Goal: Transaction & Acquisition: Purchase product/service

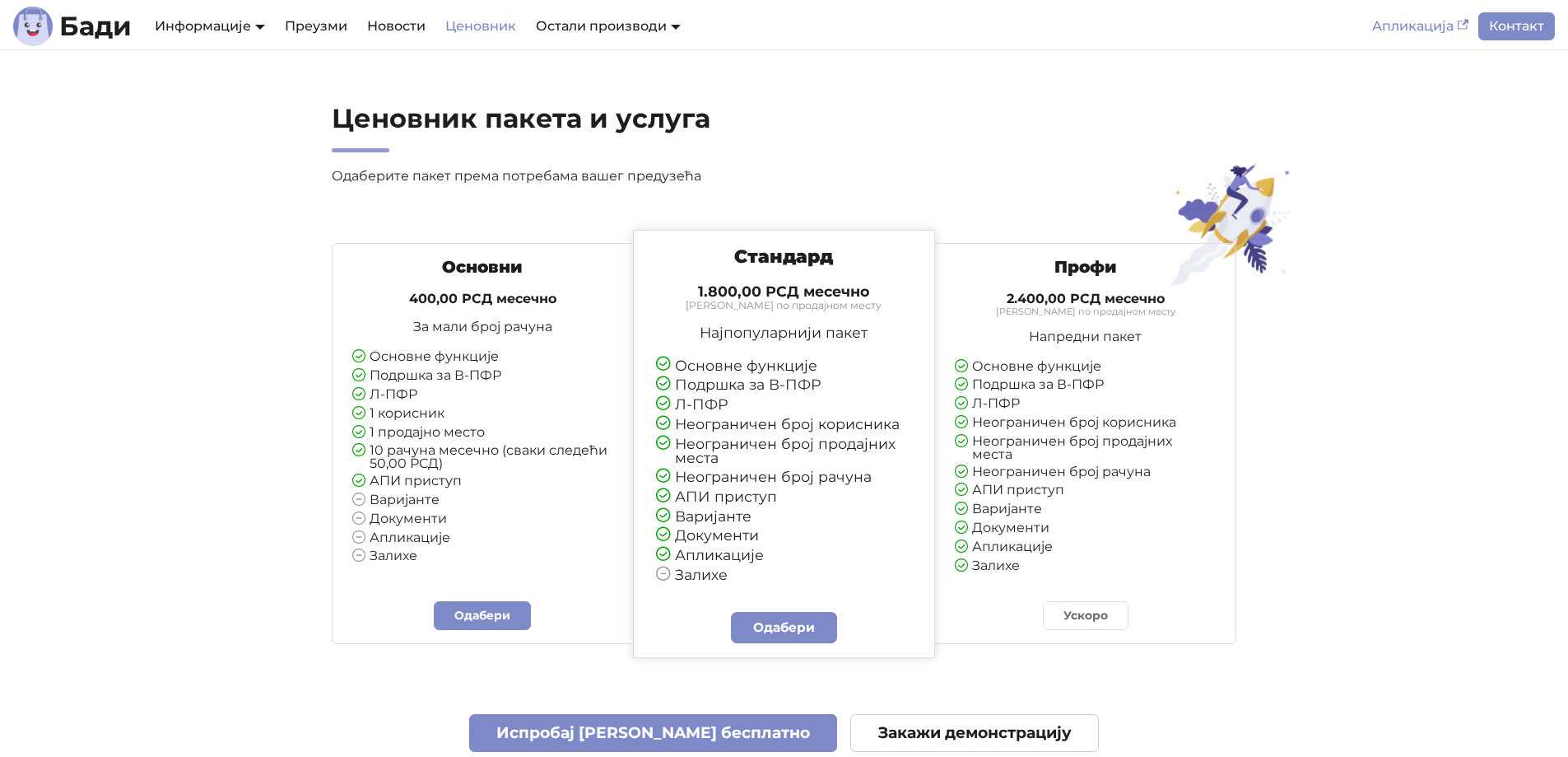
click at [1424, 27] on link "Апликација" at bounding box center [1420, 26] width 116 height 28
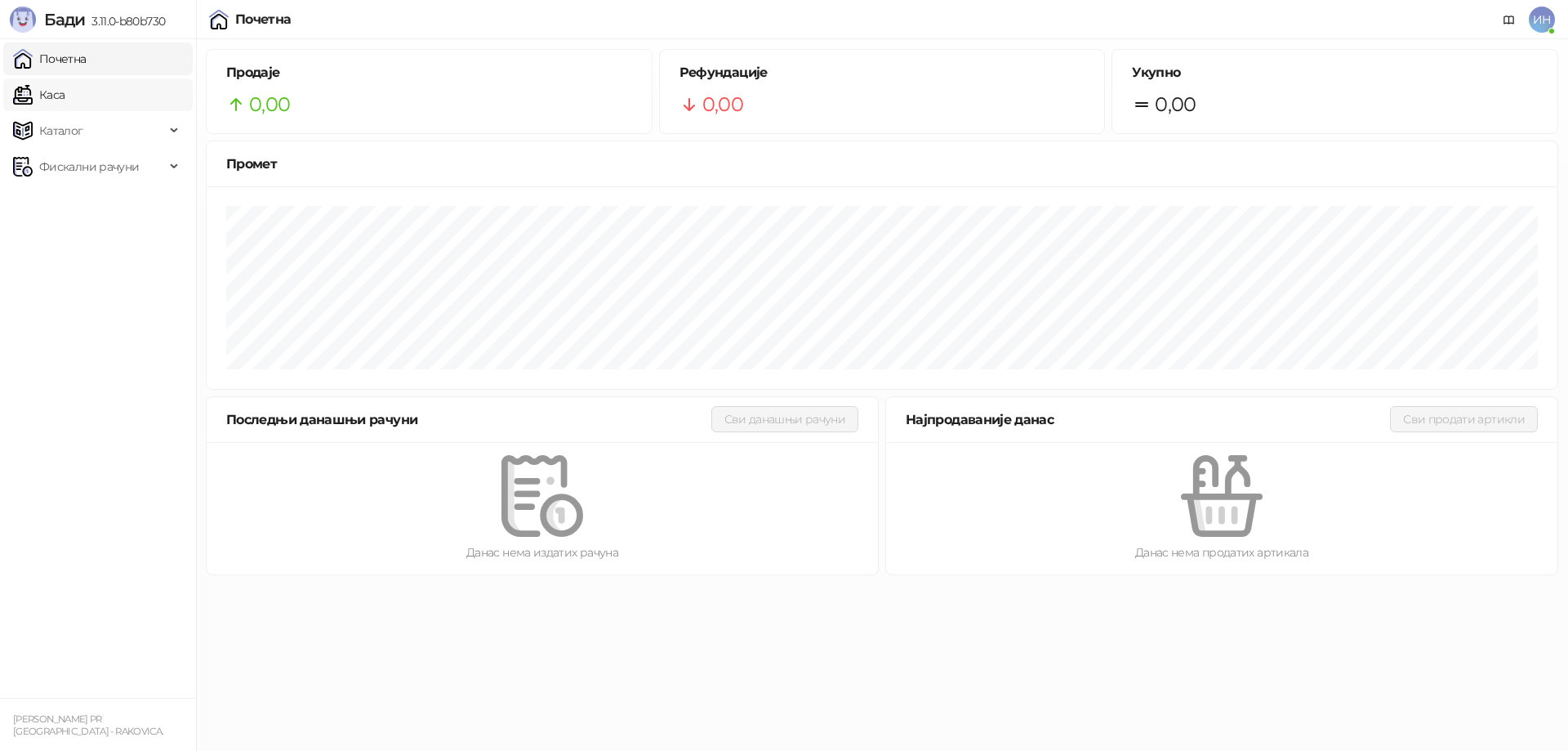
click at [64, 104] on link "Каса" at bounding box center [39, 95] width 52 height 33
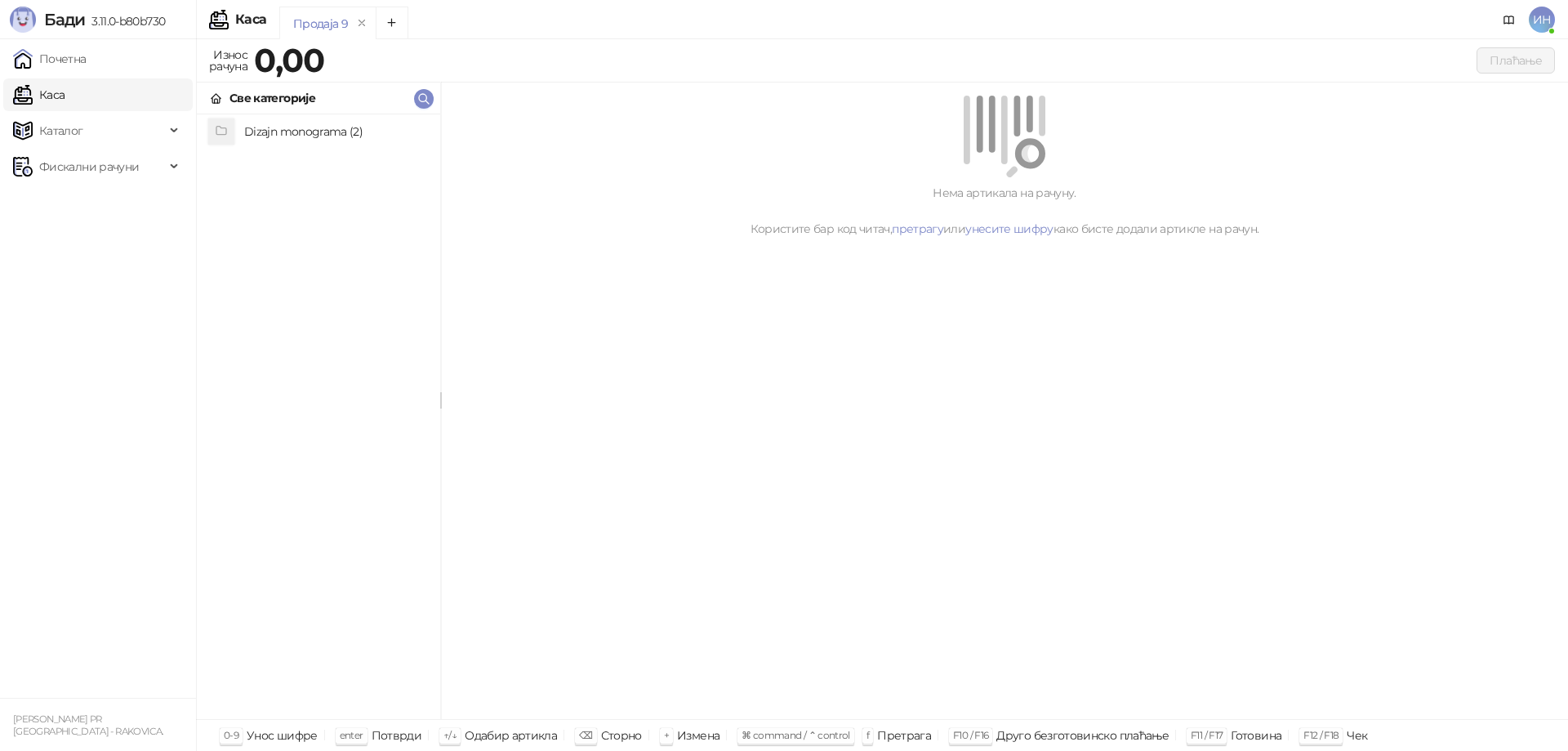
click at [330, 142] on h4 "Dizajn monograma (2)" at bounding box center [335, 131] width 183 height 26
click at [310, 29] on div "Продаја 9" at bounding box center [320, 23] width 54 height 18
click at [382, 19] on button "Add tab" at bounding box center [392, 23] width 33 height 33
click at [326, 19] on div "Продаја 9" at bounding box center [320, 23] width 54 height 18
click at [460, 25] on icon "remove" at bounding box center [462, 23] width 11 height 11
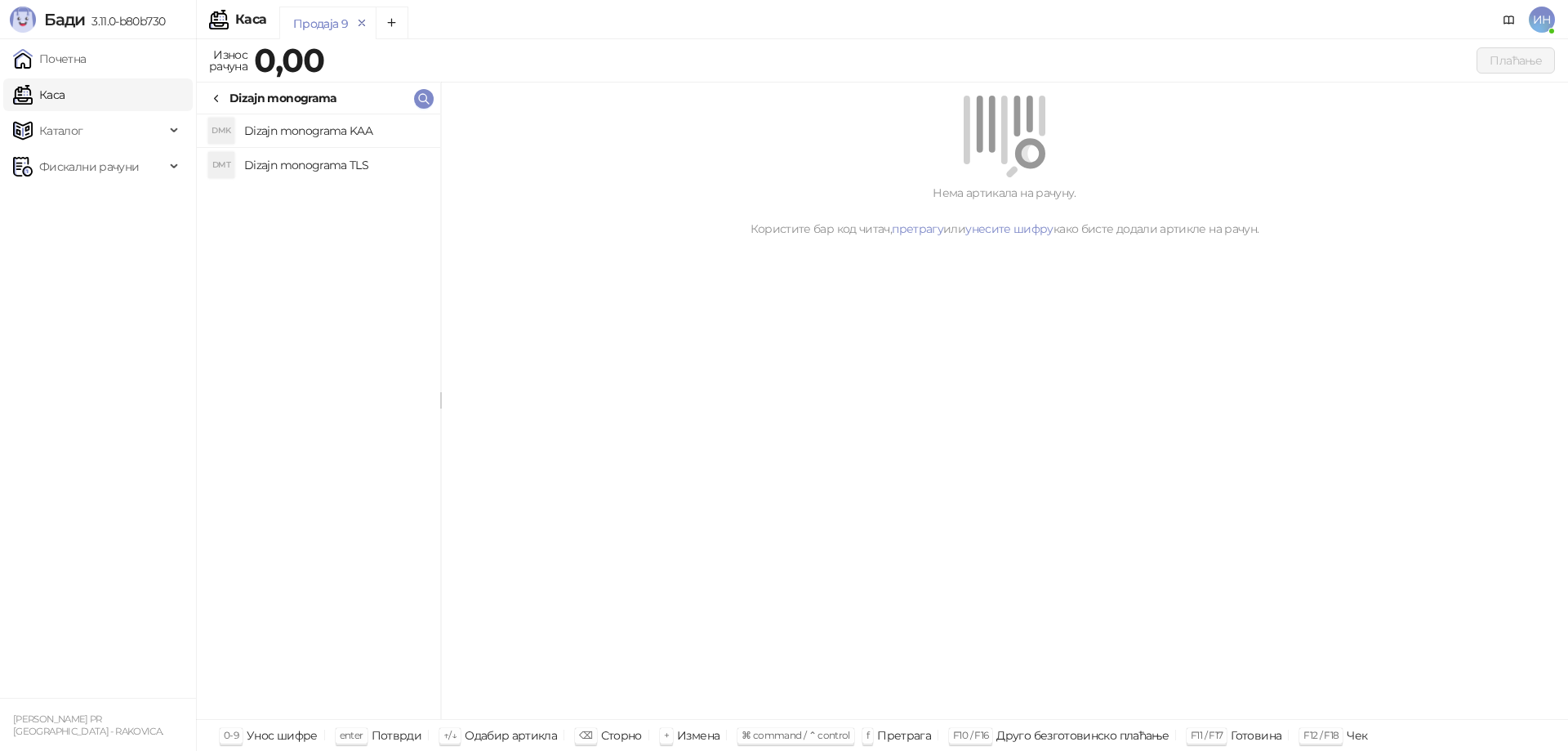
click at [359, 24] on icon "remove" at bounding box center [362, 22] width 6 height 6
click at [306, 133] on h4 "Dizajn monograma (2)" at bounding box center [335, 131] width 183 height 26
click at [99, 126] on span "Каталог" at bounding box center [89, 131] width 152 height 33
click at [106, 202] on link "Категорије" at bounding box center [63, 203] width 89 height 33
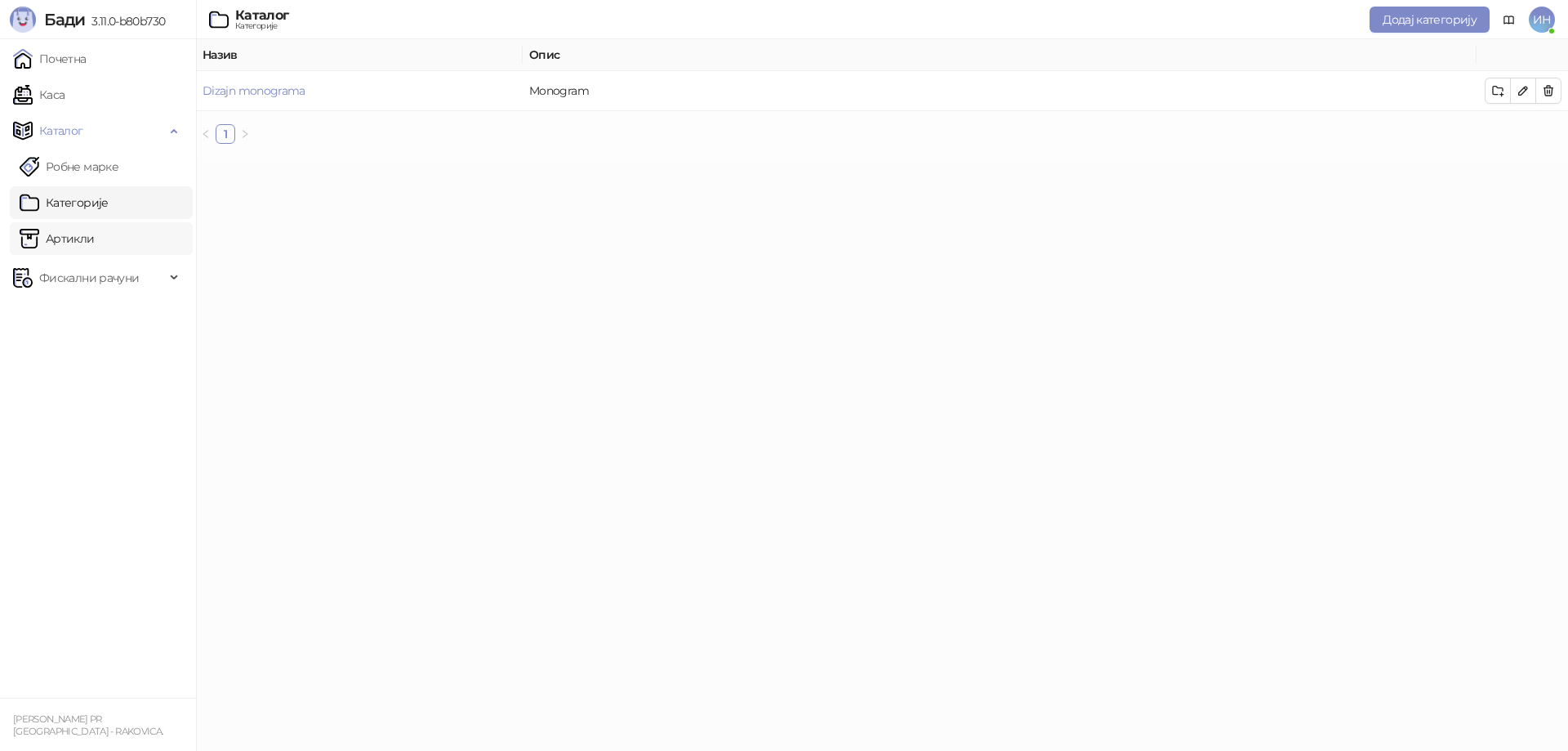
click at [95, 232] on link "Артикли" at bounding box center [56, 238] width 76 height 33
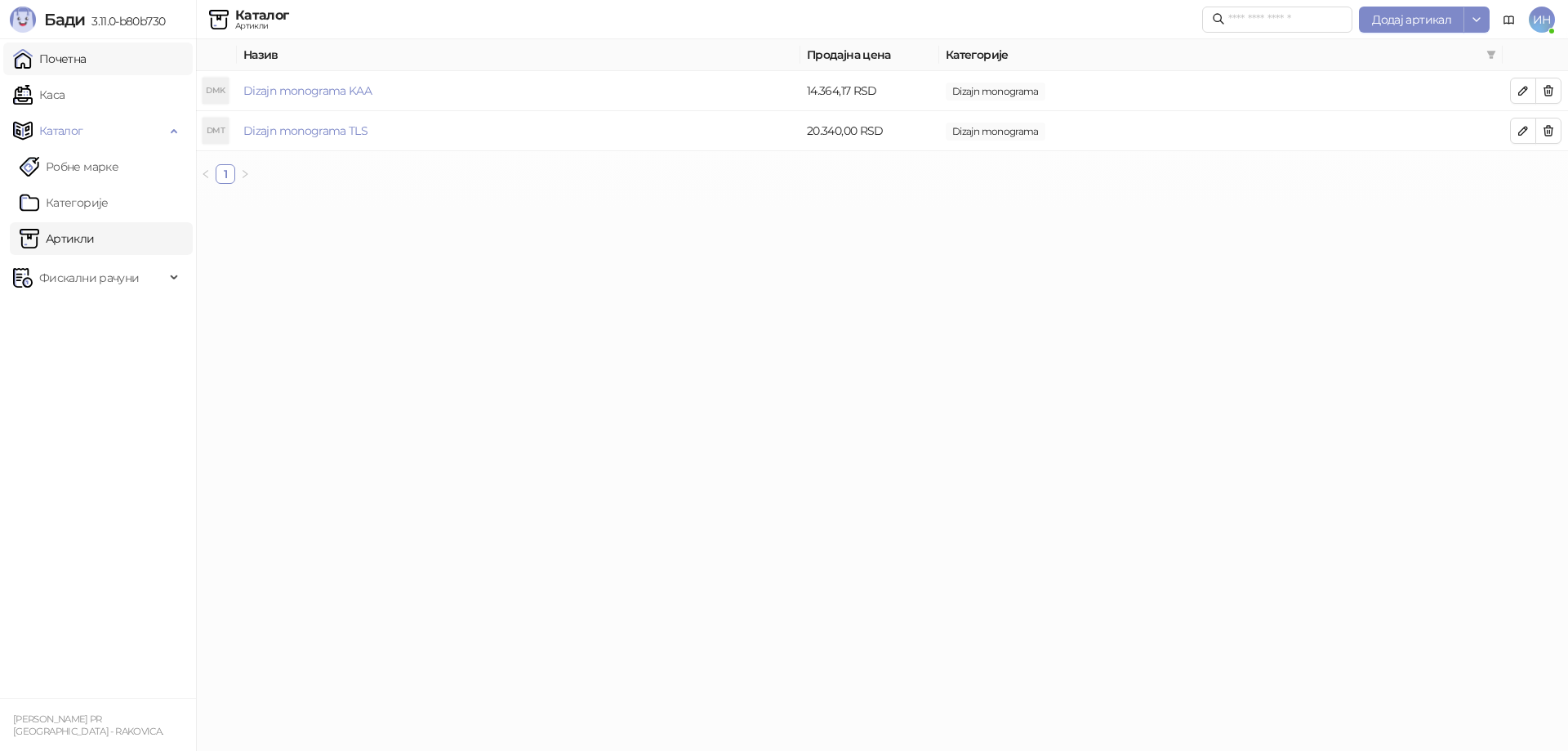
click at [87, 64] on link "Почетна" at bounding box center [50, 58] width 74 height 33
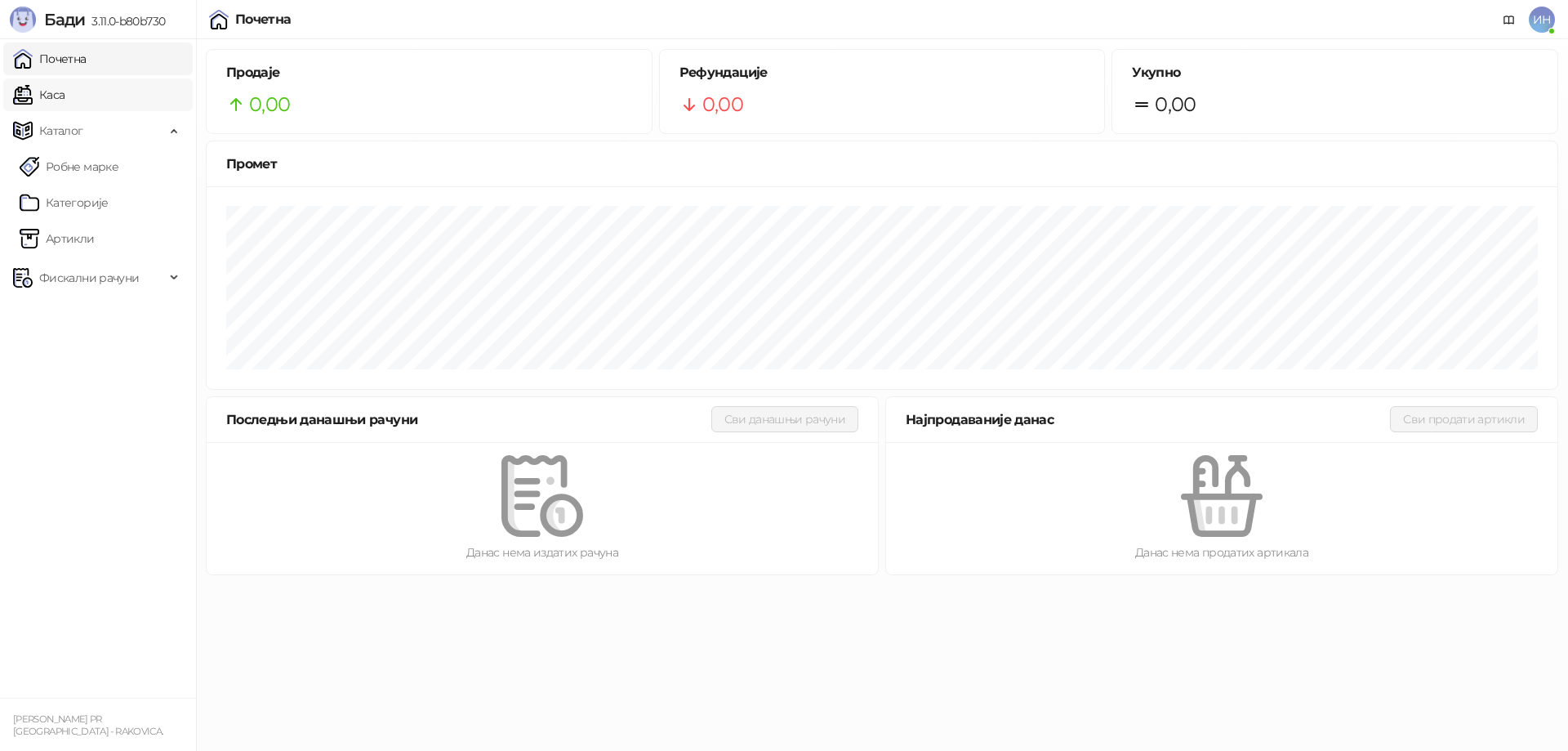
click at [64, 102] on link "Каса" at bounding box center [39, 95] width 52 height 33
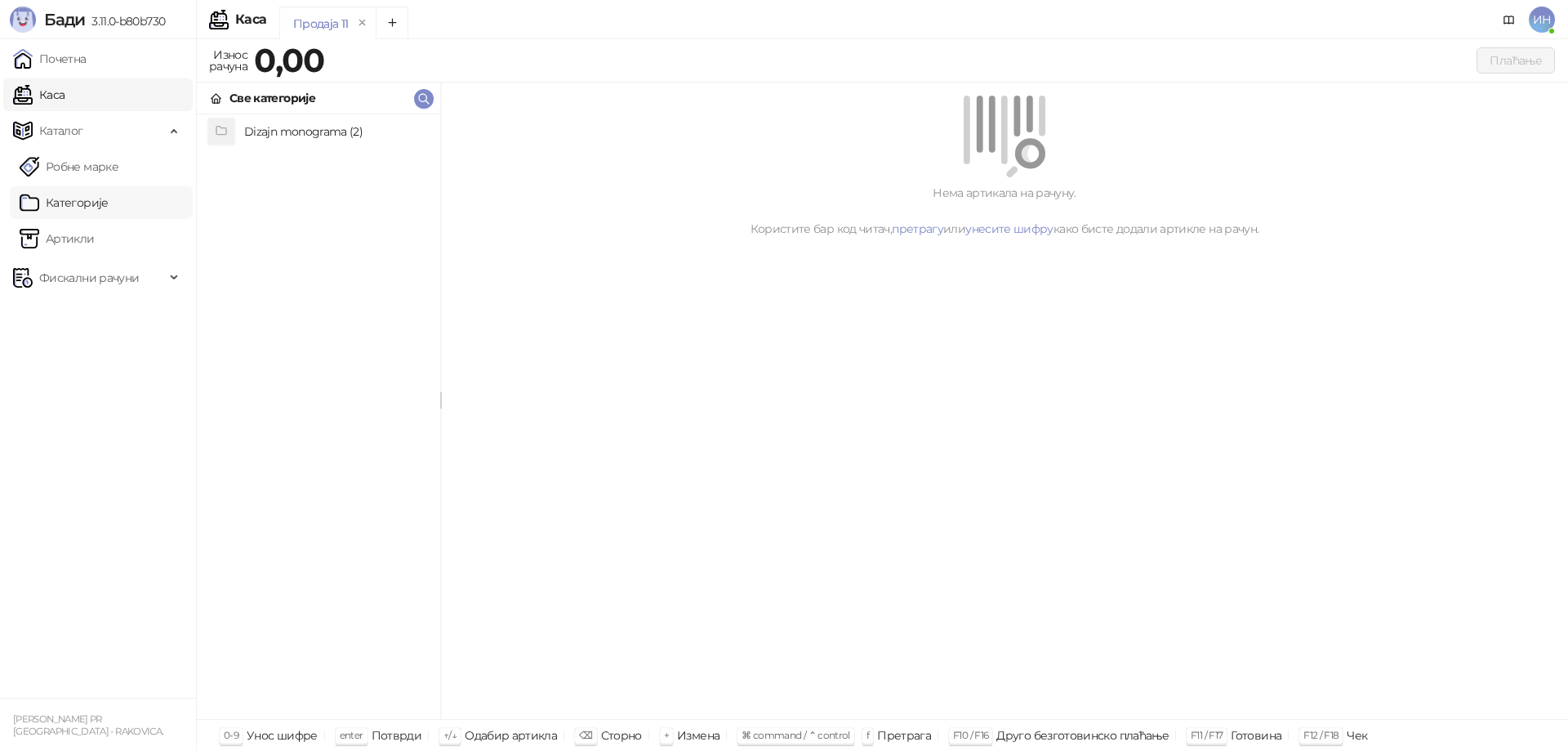
click at [73, 203] on link "Категорије" at bounding box center [63, 203] width 89 height 33
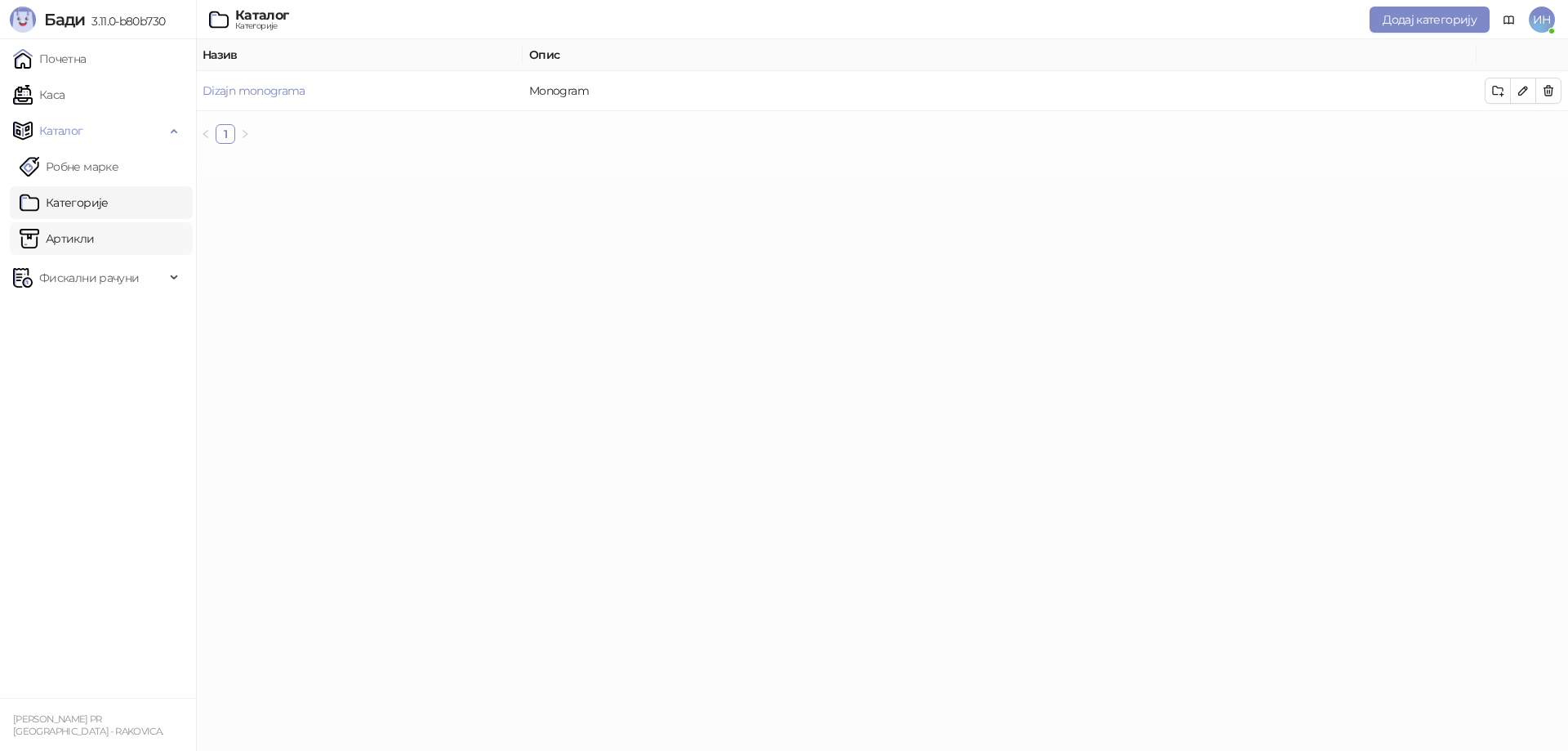
click at [75, 238] on link "Артикли" at bounding box center [56, 238] width 76 height 33
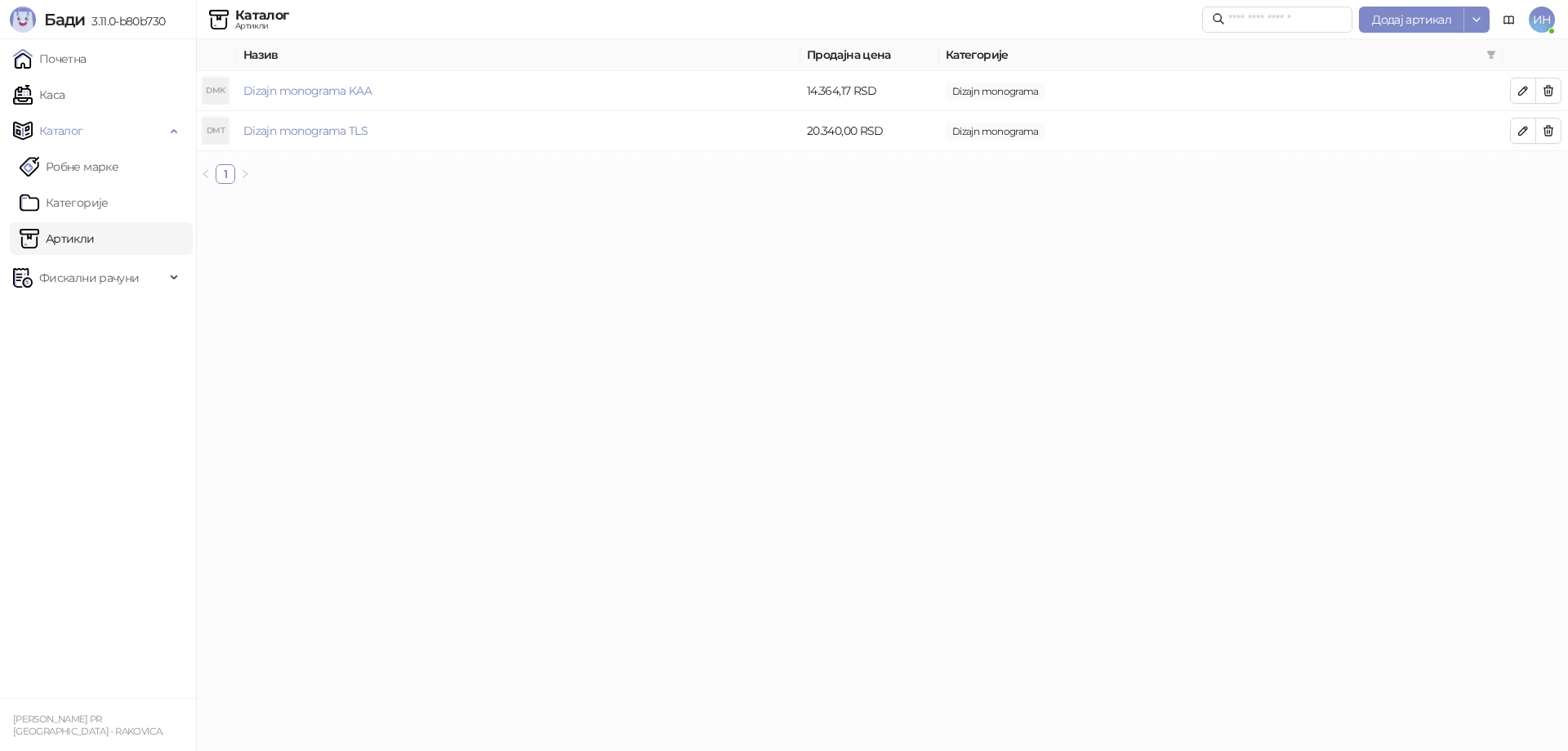
click at [95, 244] on link "Артикли" at bounding box center [56, 238] width 76 height 33
click at [1426, 25] on span "Додај артикал" at bounding box center [1411, 19] width 79 height 14
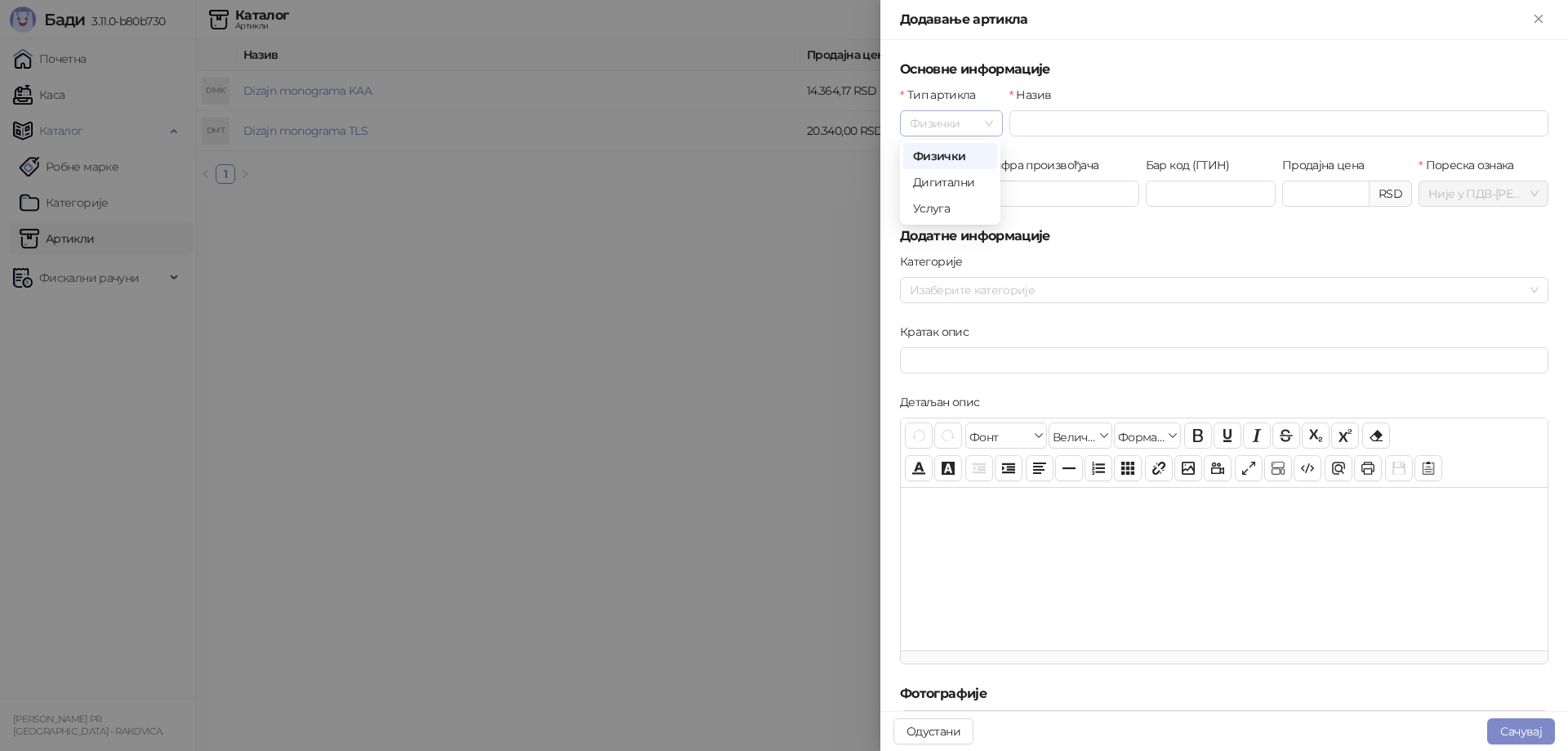
click at [990, 127] on span "Физички" at bounding box center [950, 123] width 83 height 25
click at [960, 180] on div "Дигитални" at bounding box center [950, 182] width 75 height 18
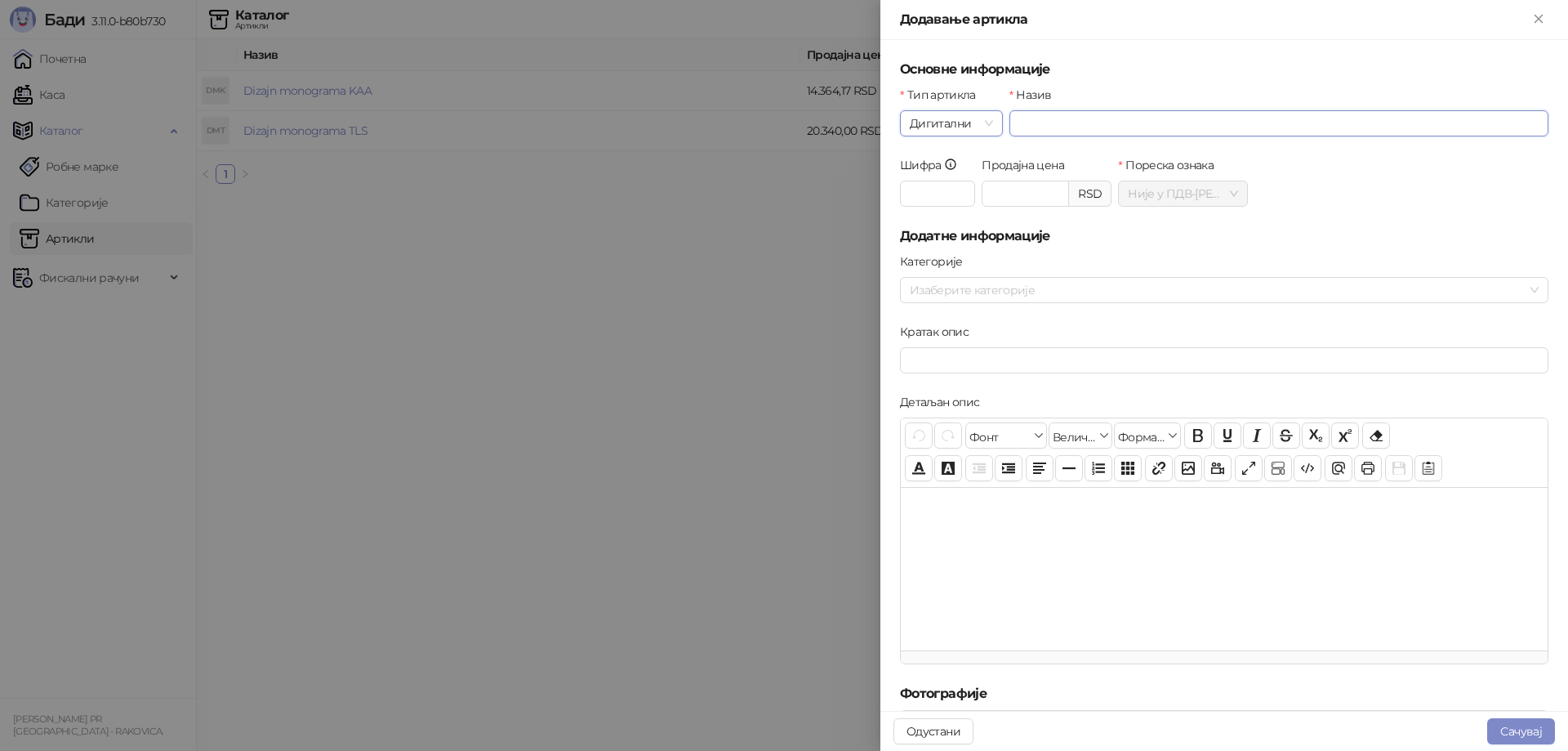
click at [1032, 122] on input "Назив" at bounding box center [1279, 122] width 539 height 26
click at [1087, 126] on input "**********" at bounding box center [1279, 122] width 539 height 26
type input "**********"
click at [1030, 199] on input "Продајна цена" at bounding box center [1025, 194] width 86 height 25
paste input "******"
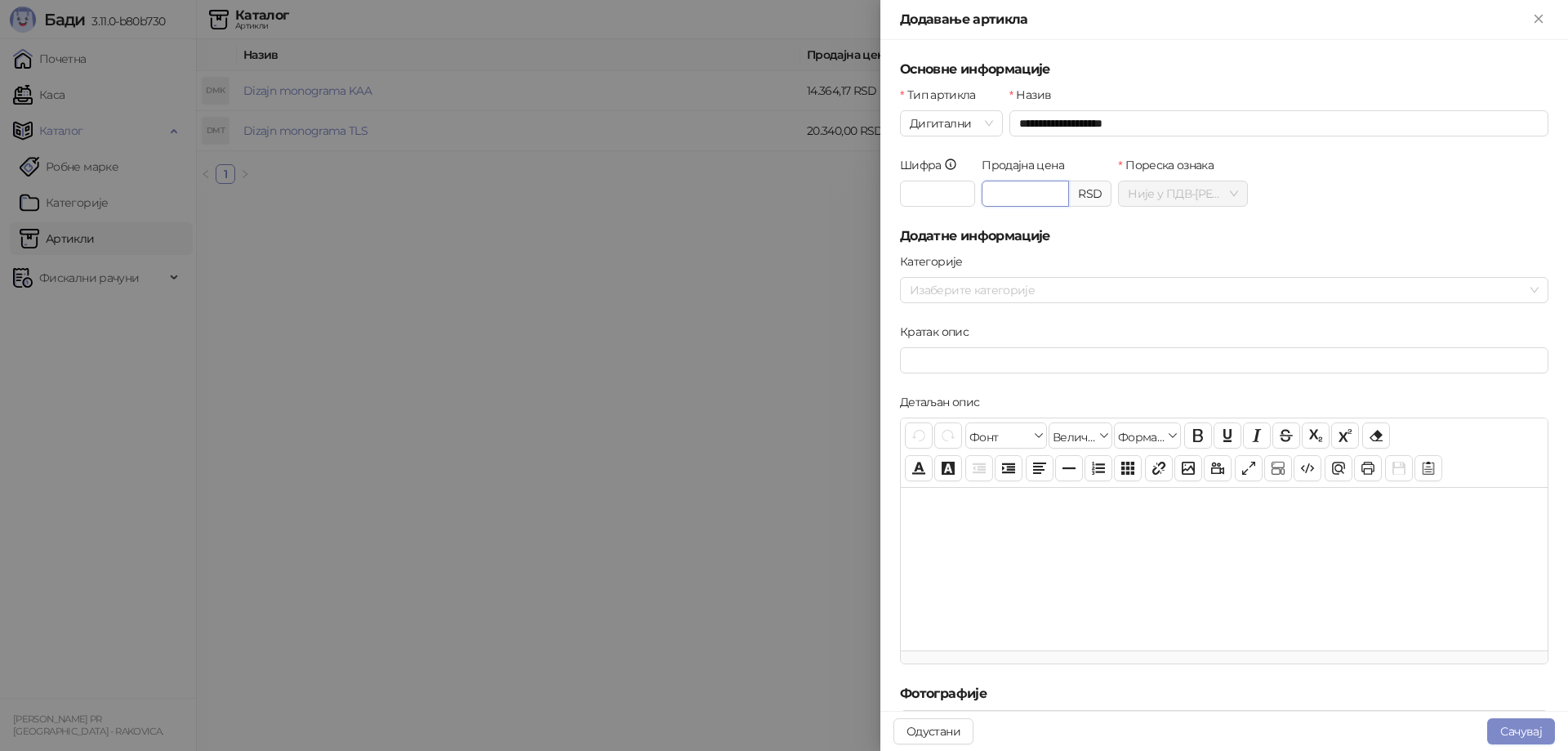
drag, startPoint x: 1019, startPoint y: 193, endPoint x: 1015, endPoint y: 211, distance: 18.4
click at [1015, 211] on div "Продајна цена ******* RSD" at bounding box center [1046, 190] width 137 height 70
click at [1033, 293] on div at bounding box center [1215, 290] width 624 height 23
type input "*******"
click at [1055, 396] on div "Детаљан опис" at bounding box center [1224, 406] width 648 height 25
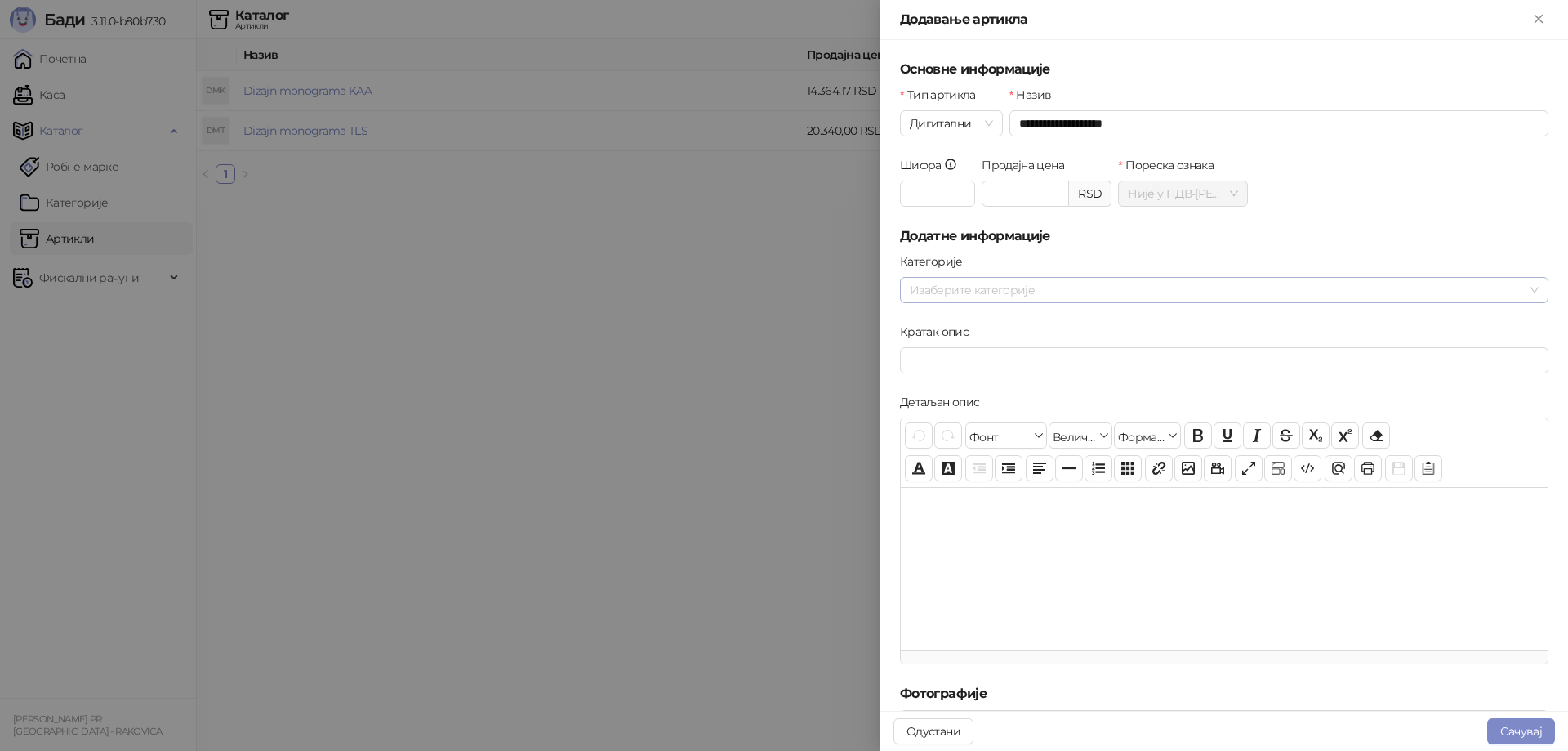
click at [1016, 293] on div at bounding box center [1215, 290] width 624 height 23
click at [1176, 348] on button "Додај нову категорију" at bounding box center [1218, 348] width 629 height 26
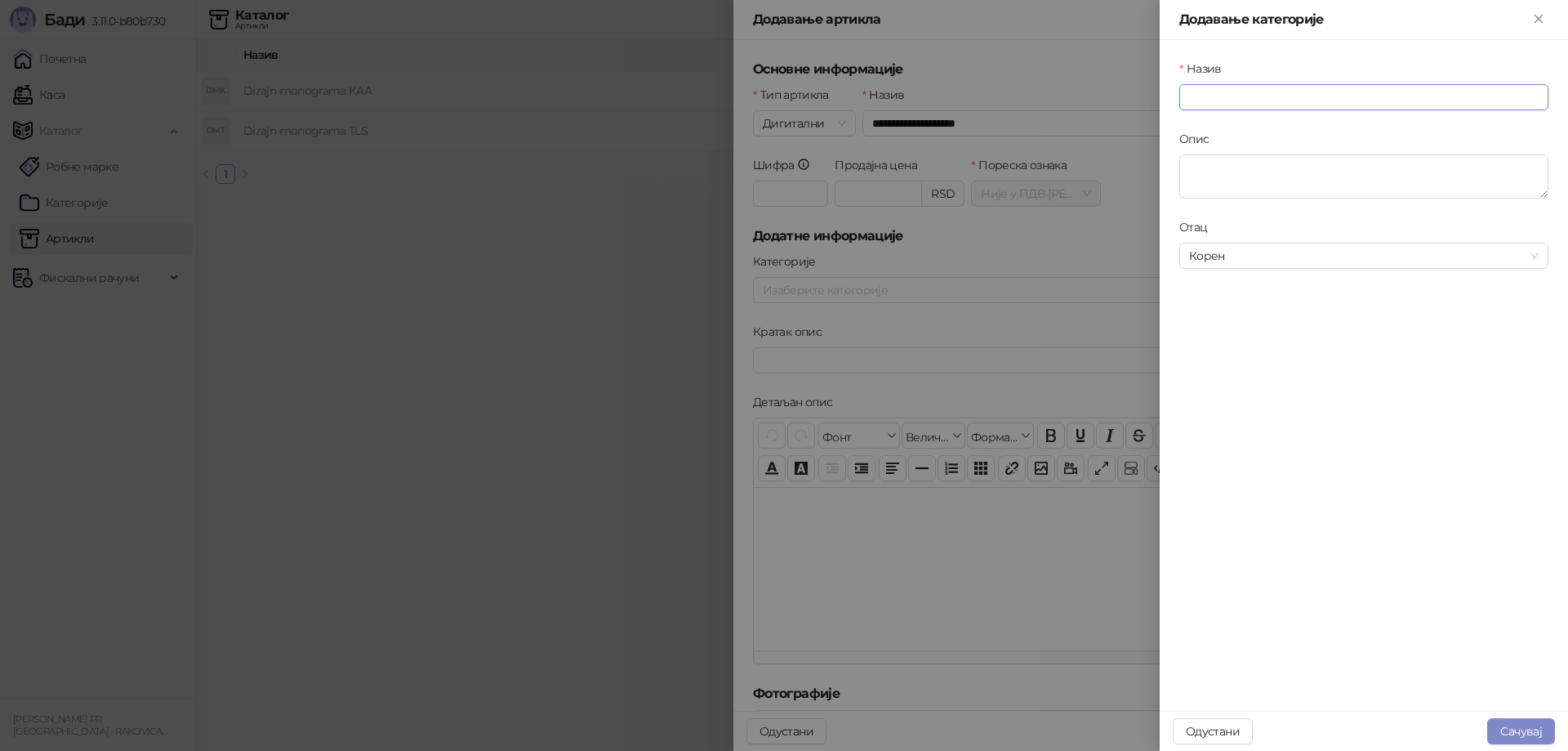
click at [1241, 99] on input "Назив" at bounding box center [1363, 97] width 369 height 26
type input "*"
type input "**********"
click at [1510, 725] on button "Сачувај" at bounding box center [1520, 731] width 68 height 26
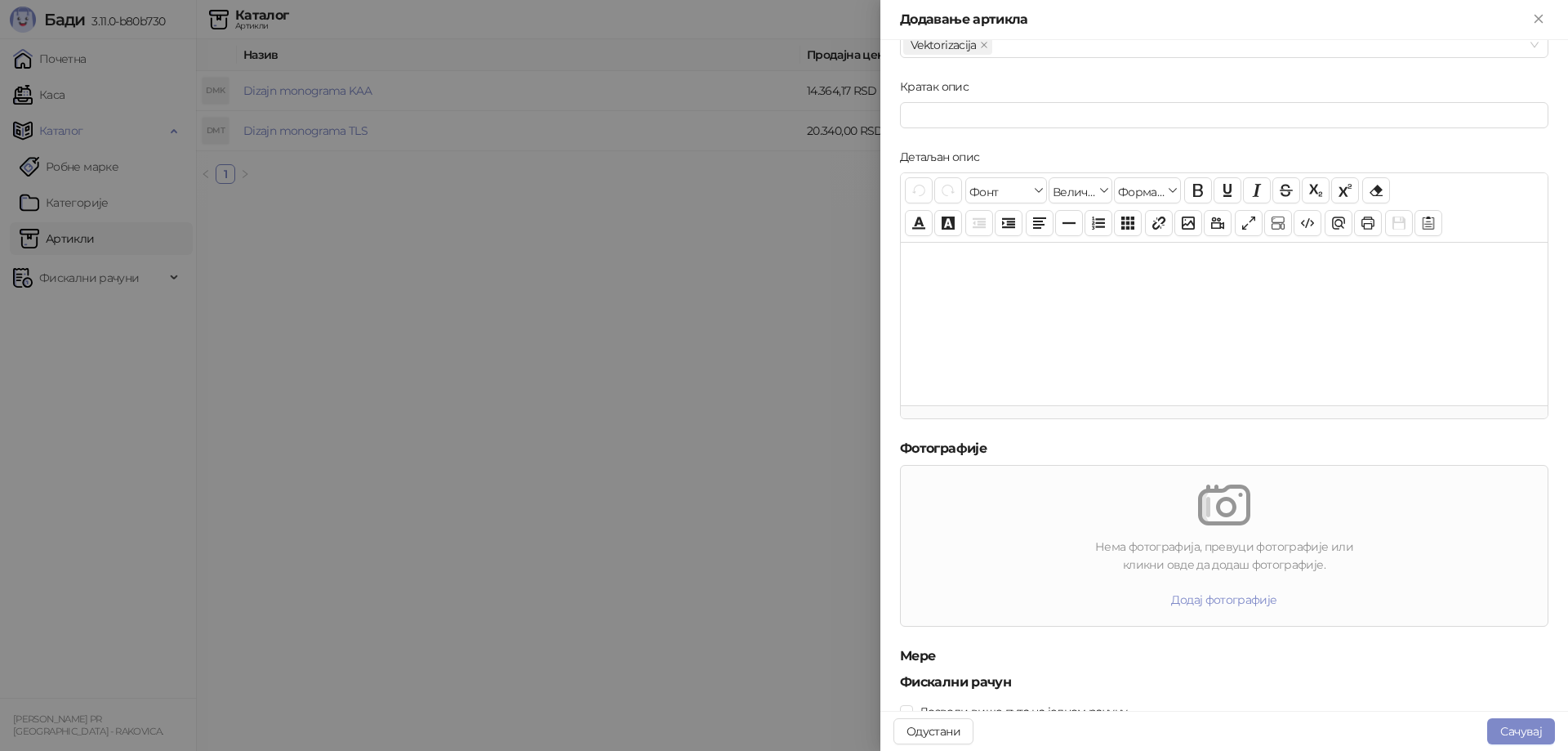
scroll to position [298, 0]
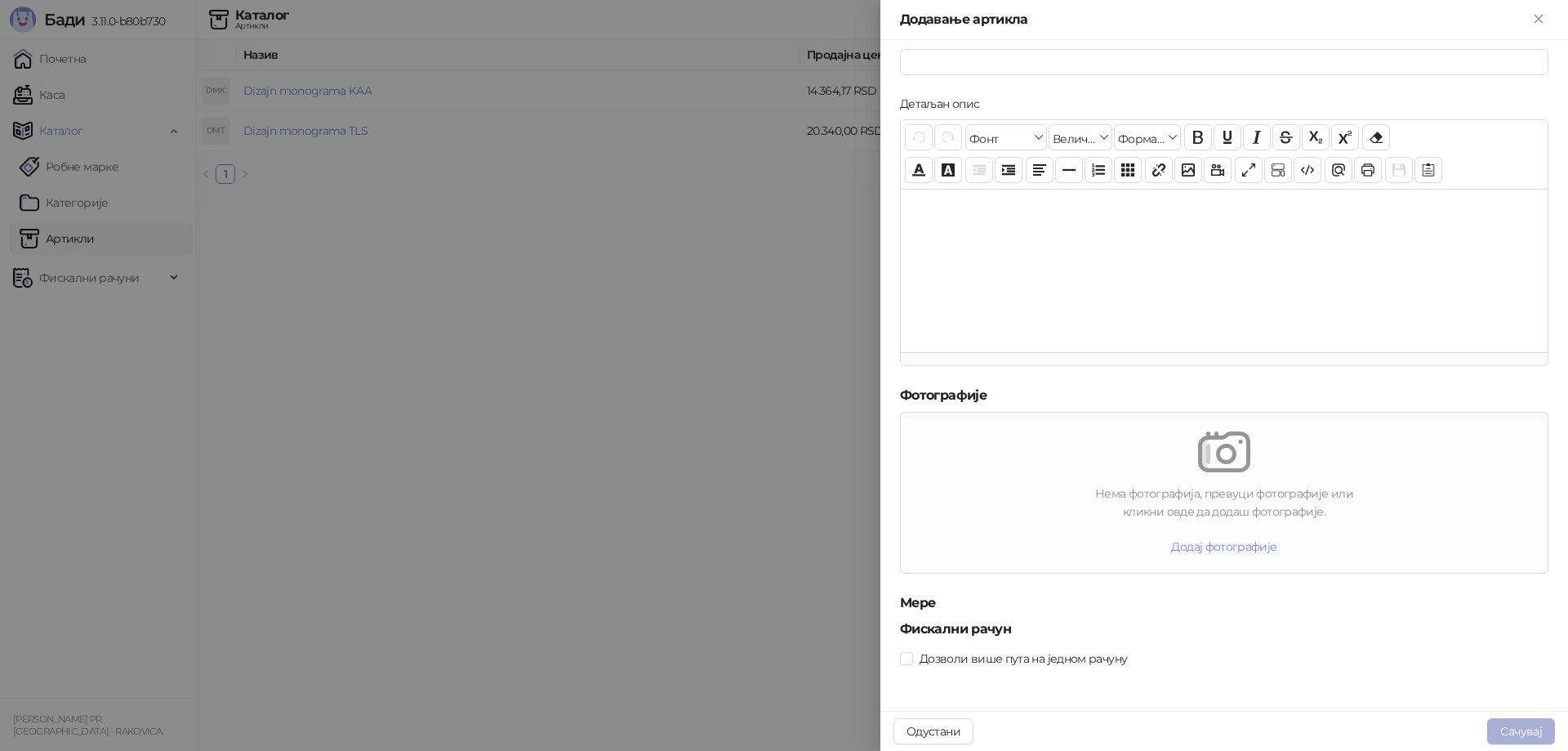
click at [1524, 734] on button "Сачувај" at bounding box center [1520, 731] width 68 height 26
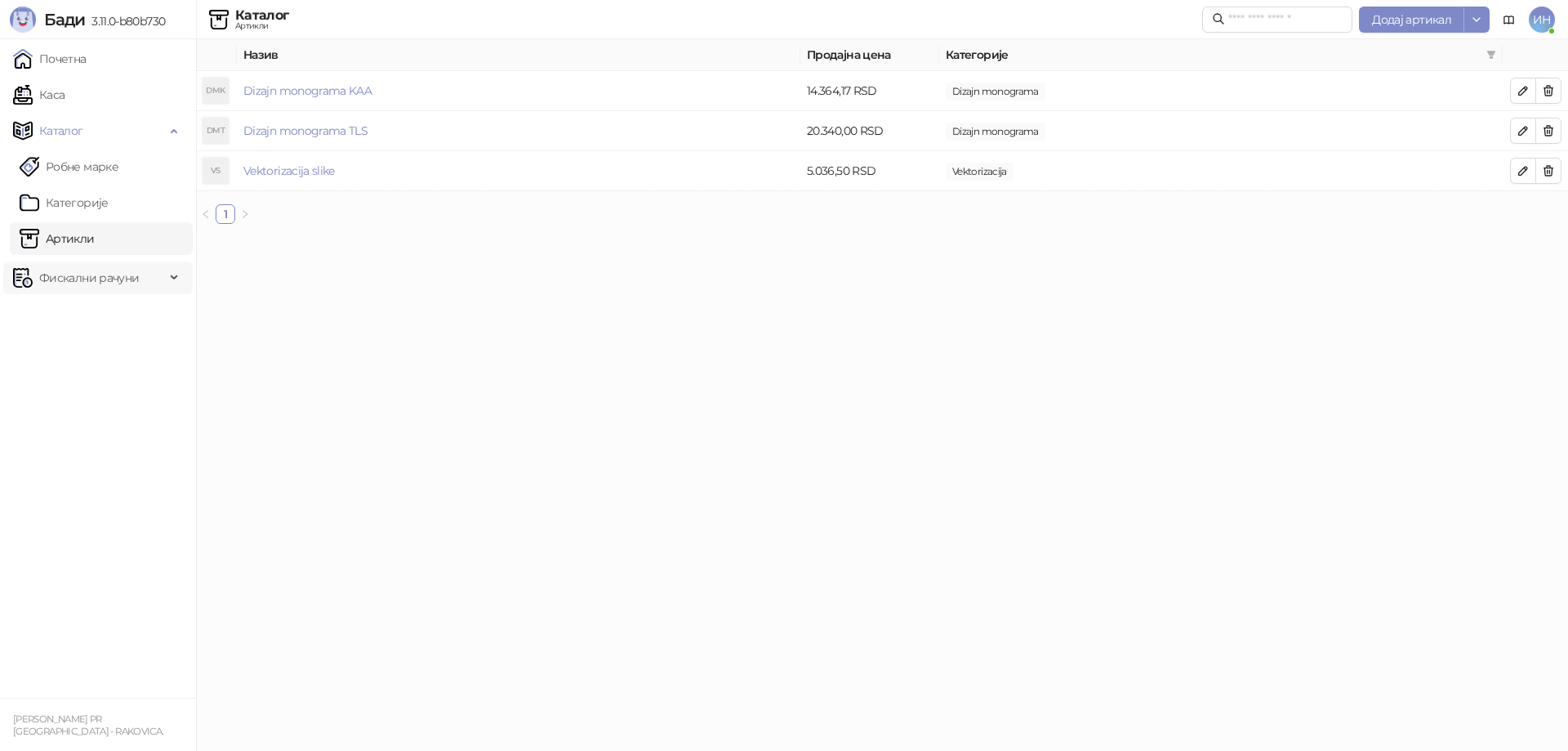
click at [121, 282] on span "Фискални рачуни" at bounding box center [89, 277] width 99 height 33
click at [109, 314] on link "Издати рачуни" at bounding box center [74, 314] width 109 height 33
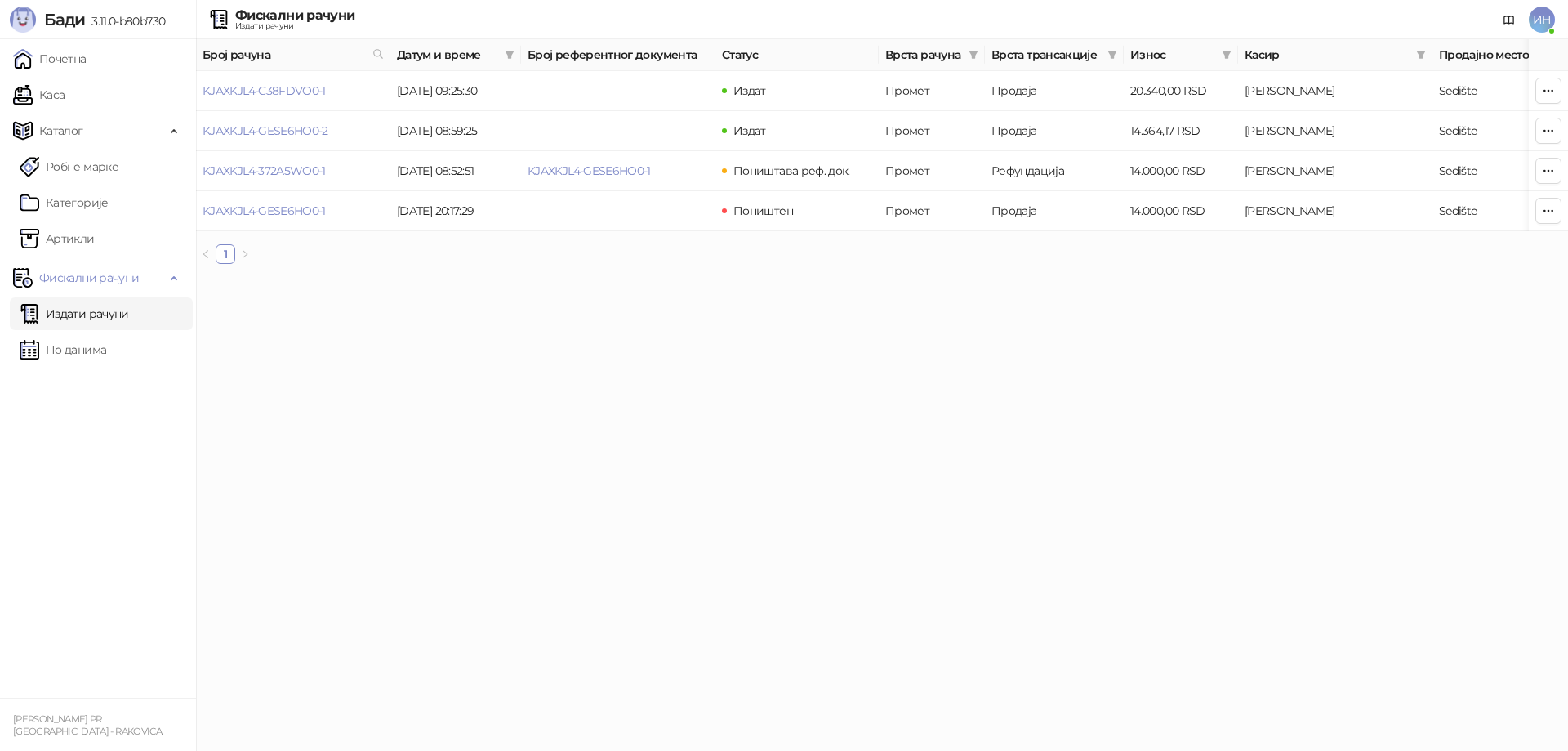
click at [61, 111] on ul "Почетна [PERSON_NAME] Робне марке [PERSON_NAME] Фискални рачуни Издати рачуни П…" at bounding box center [98, 368] width 196 height 658
click at [64, 91] on link "Каса" at bounding box center [39, 95] width 52 height 33
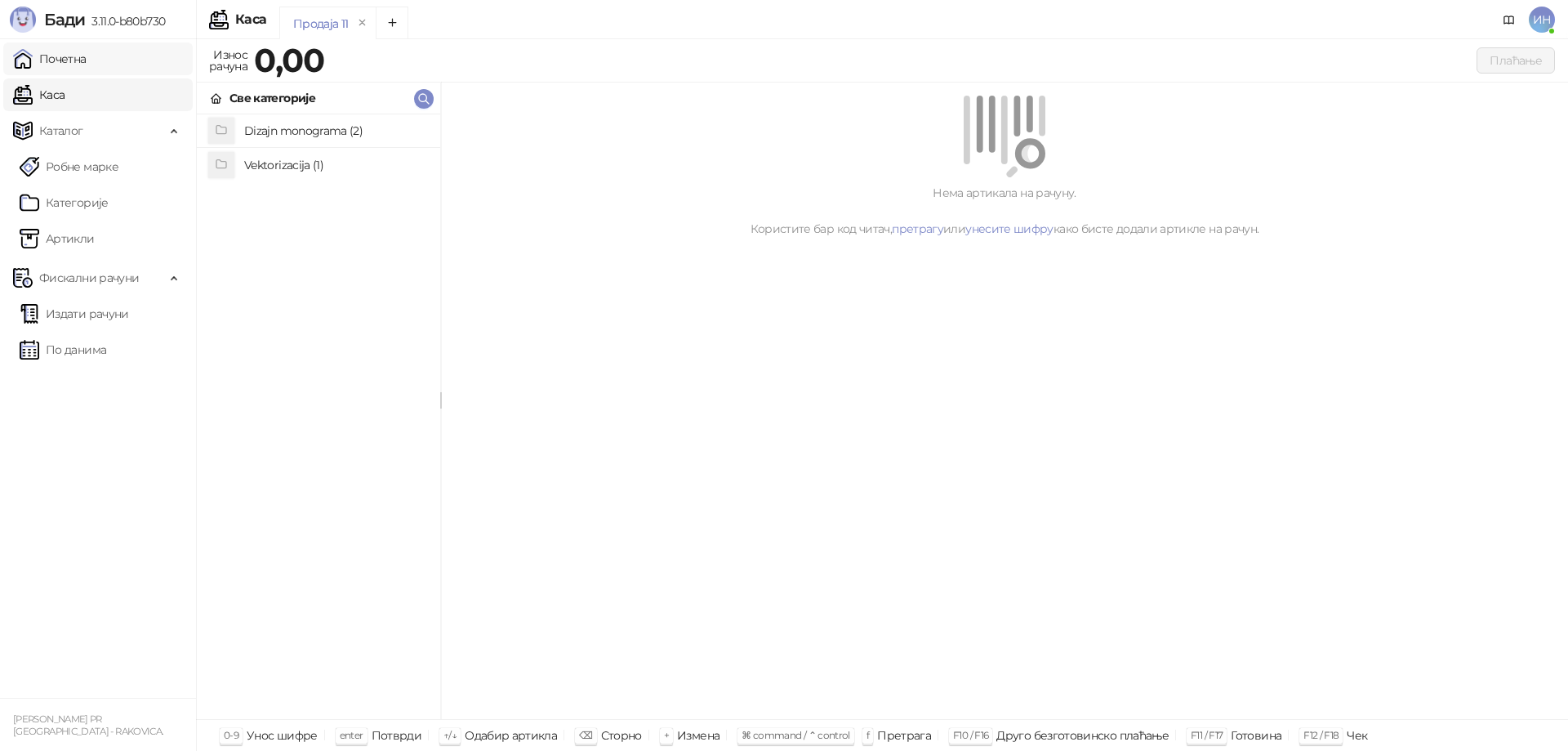
click at [72, 67] on link "Почетна" at bounding box center [50, 58] width 74 height 33
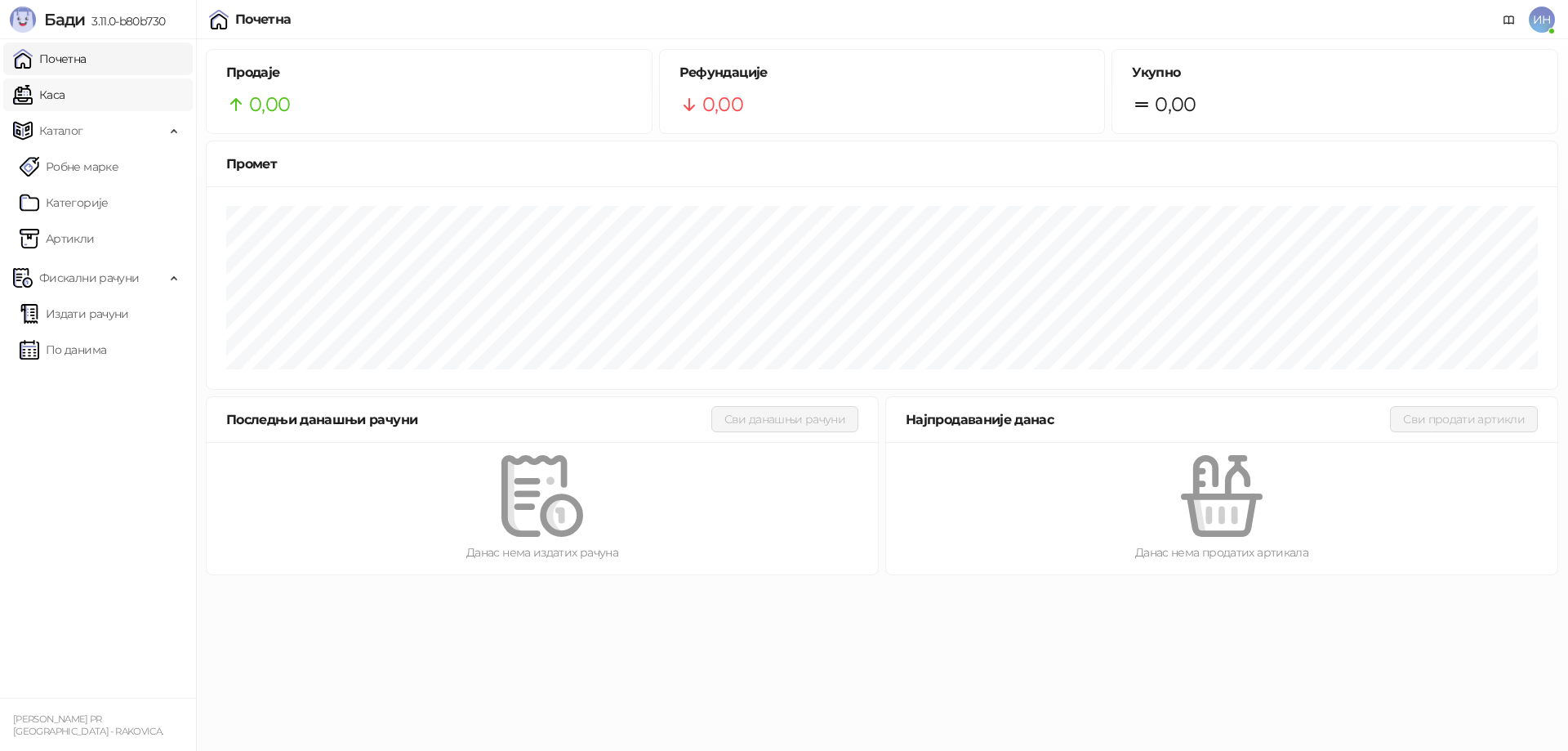
click at [64, 103] on link "Каса" at bounding box center [39, 95] width 52 height 33
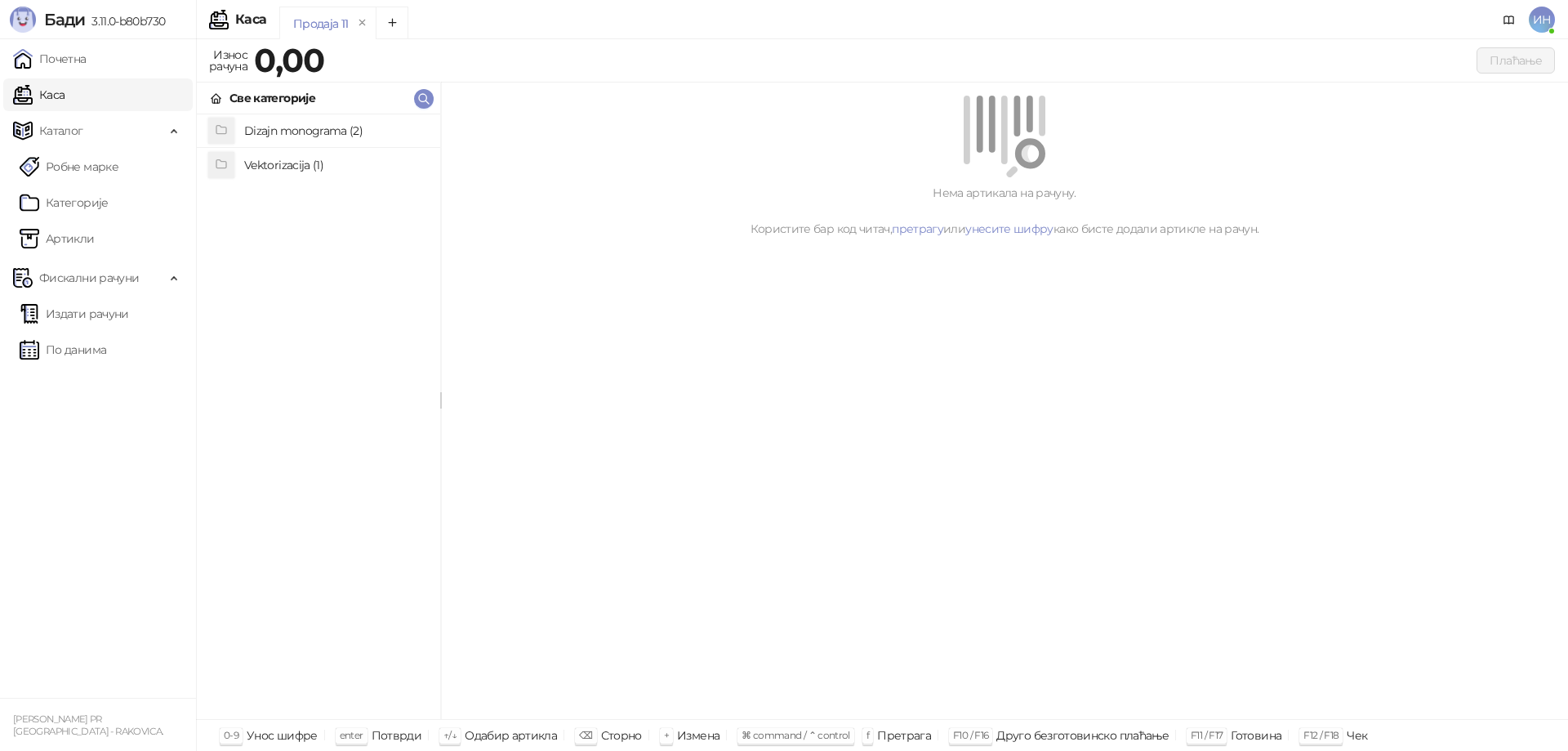
click at [311, 169] on h4 "Vektorizacija (1)" at bounding box center [335, 165] width 183 height 26
click at [303, 131] on h4 "Vektorizacija slike" at bounding box center [335, 131] width 183 height 26
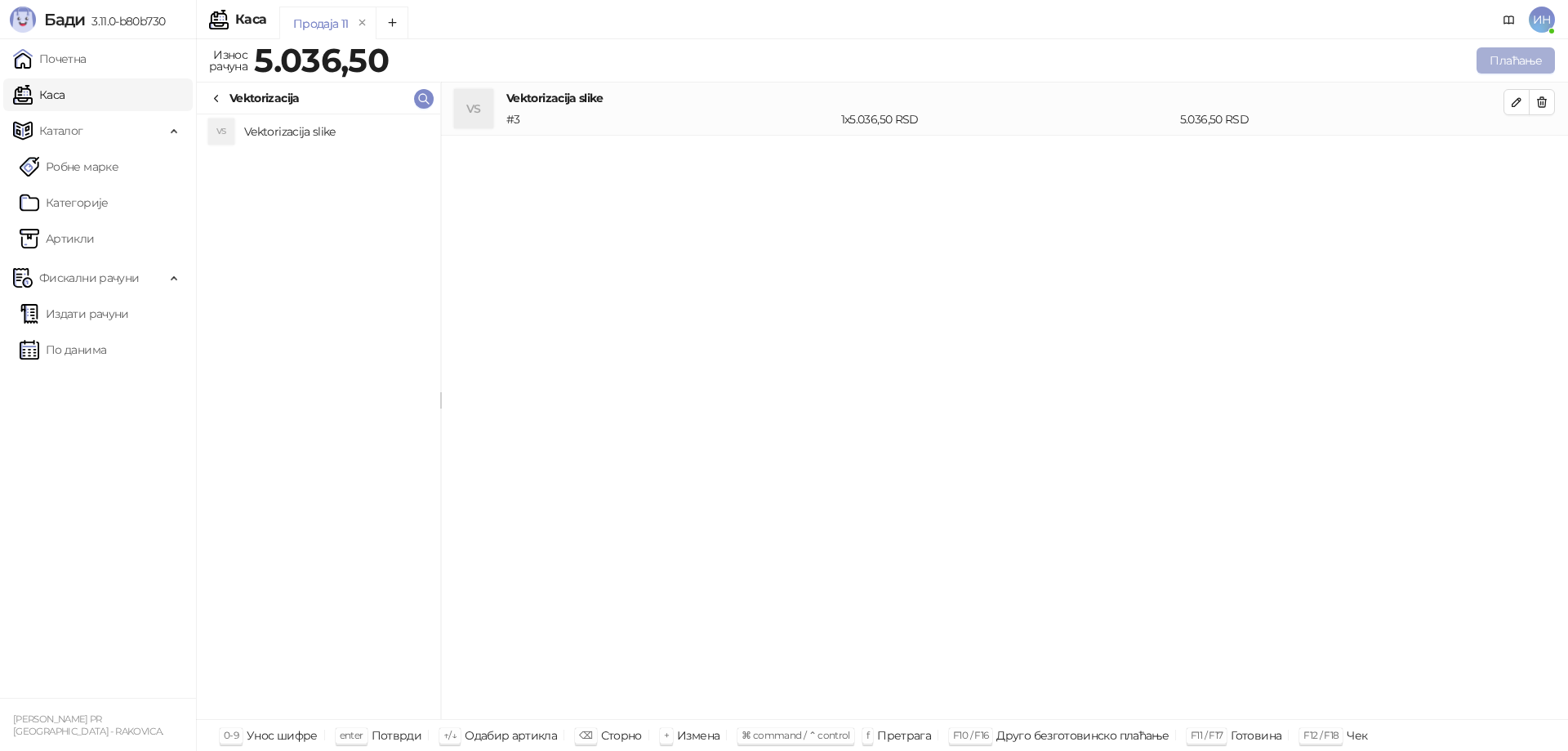
click at [1539, 61] on button "Плаћање" at bounding box center [1515, 60] width 78 height 26
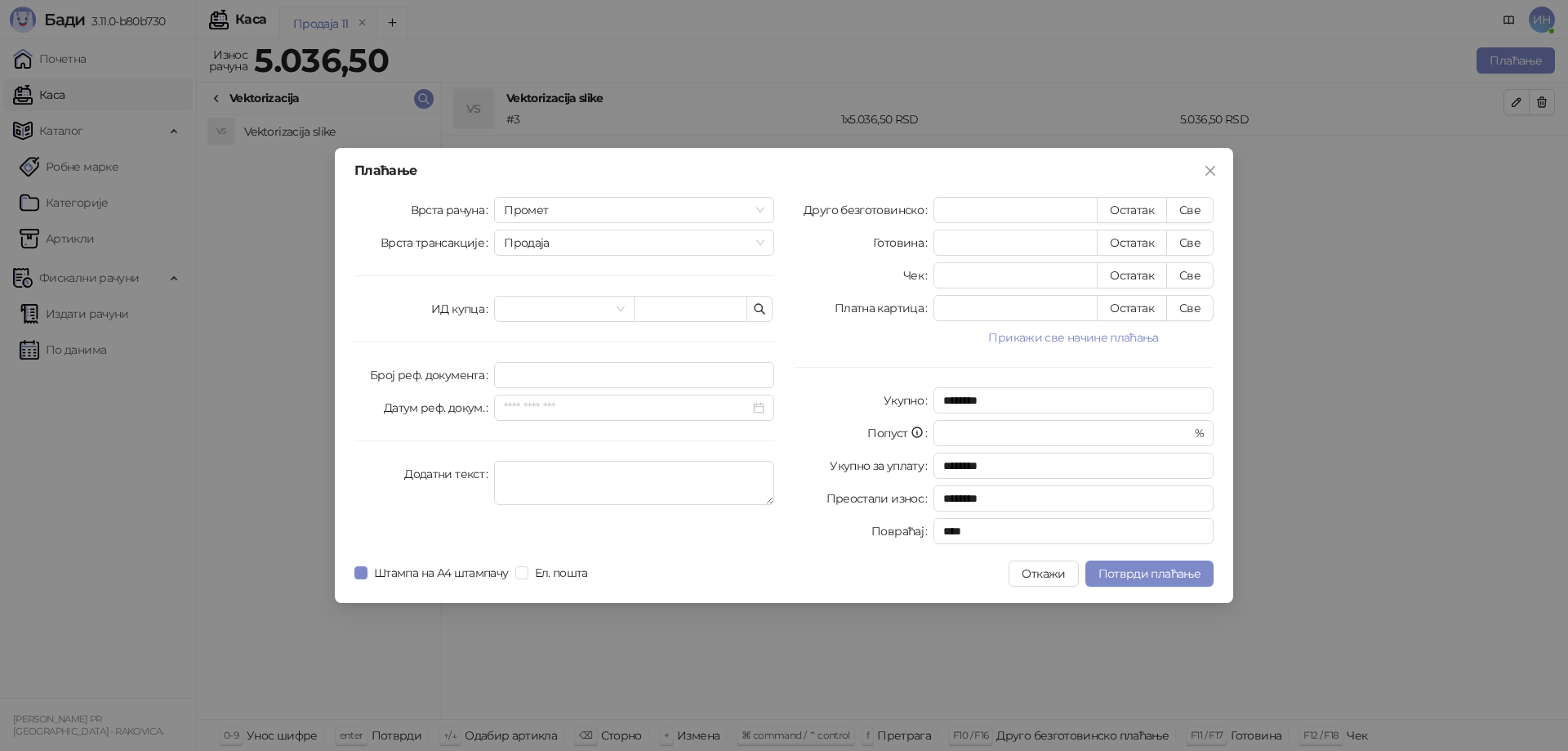
click at [662, 266] on div "Врста рачуна Промет Врста трансакције Продаја ИД купца Број реф. документа Дату…" at bounding box center [563, 374] width 439 height 354
click at [664, 196] on div "Плаћање Врста рачуна Промет Врста трансакције Продаја ИД купца Број реф. докуме…" at bounding box center [783, 376] width 898 height 455
click at [664, 208] on span "Промет" at bounding box center [634, 210] width 260 height 25
click at [663, 241] on span "Продаја" at bounding box center [634, 243] width 260 height 25
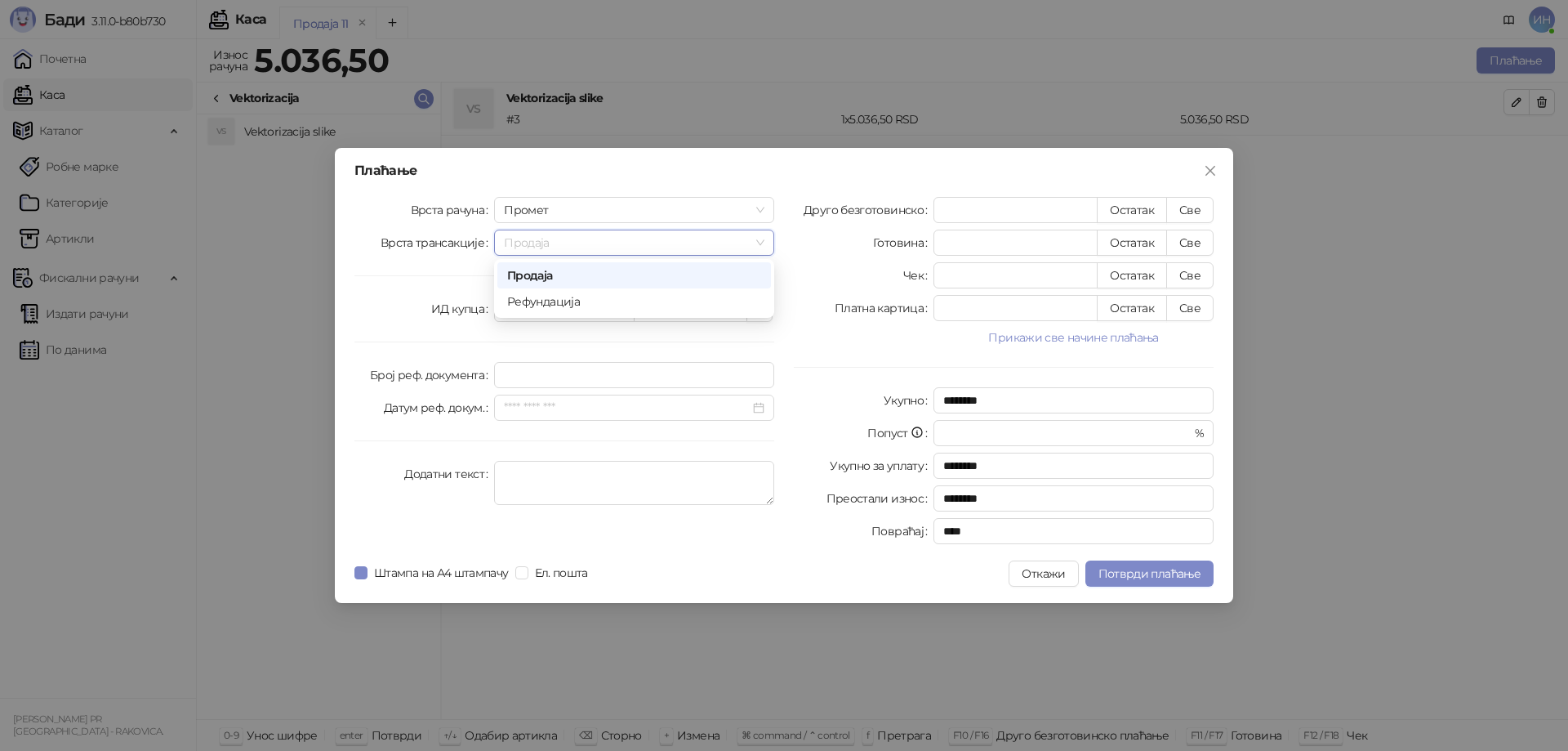
click at [663, 241] on span "Продаја" at bounding box center [634, 243] width 260 height 25
click at [1191, 211] on button "Све" at bounding box center [1190, 210] width 48 height 26
type input "******"
type input "****"
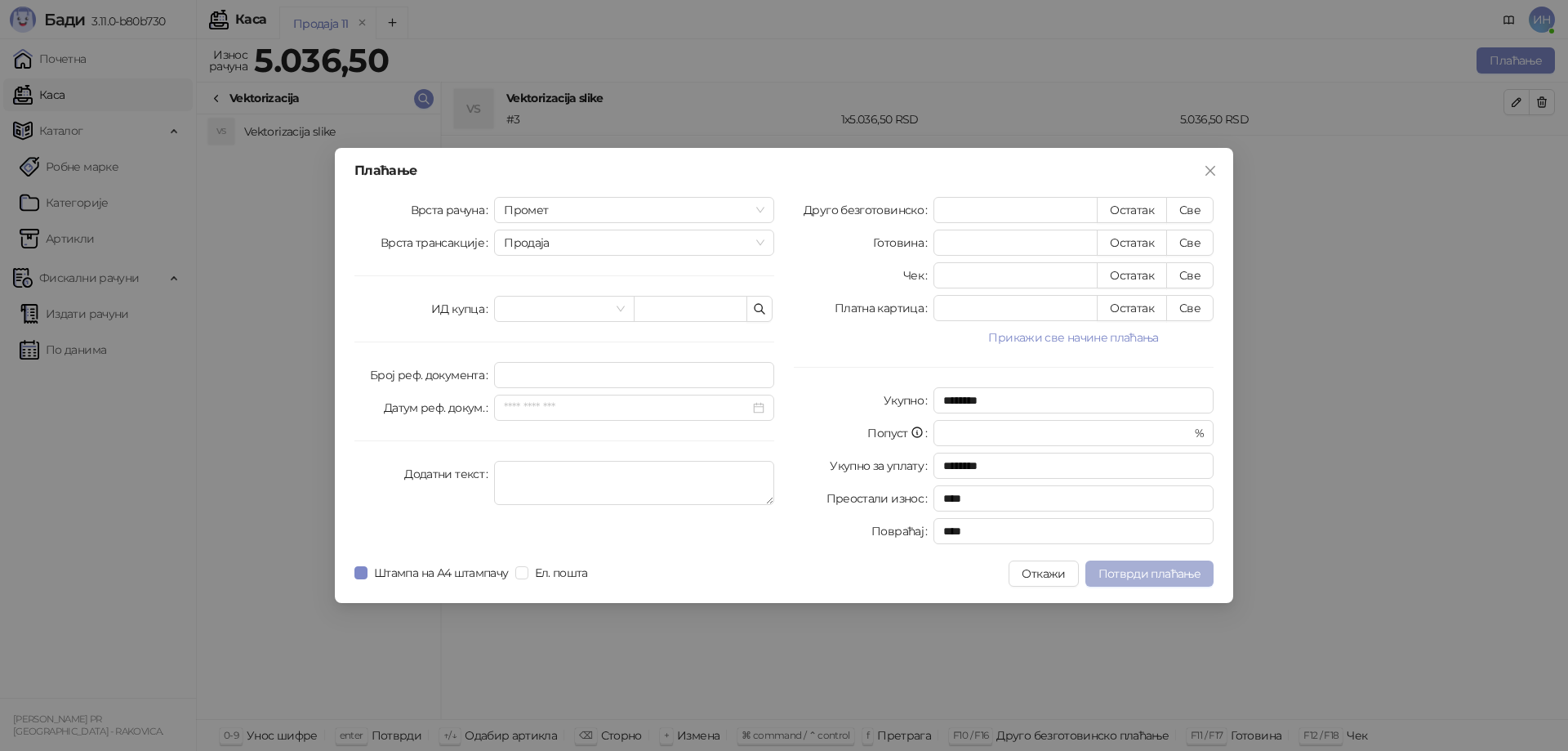
click at [1120, 578] on span "Потврди плаћање" at bounding box center [1149, 573] width 102 height 14
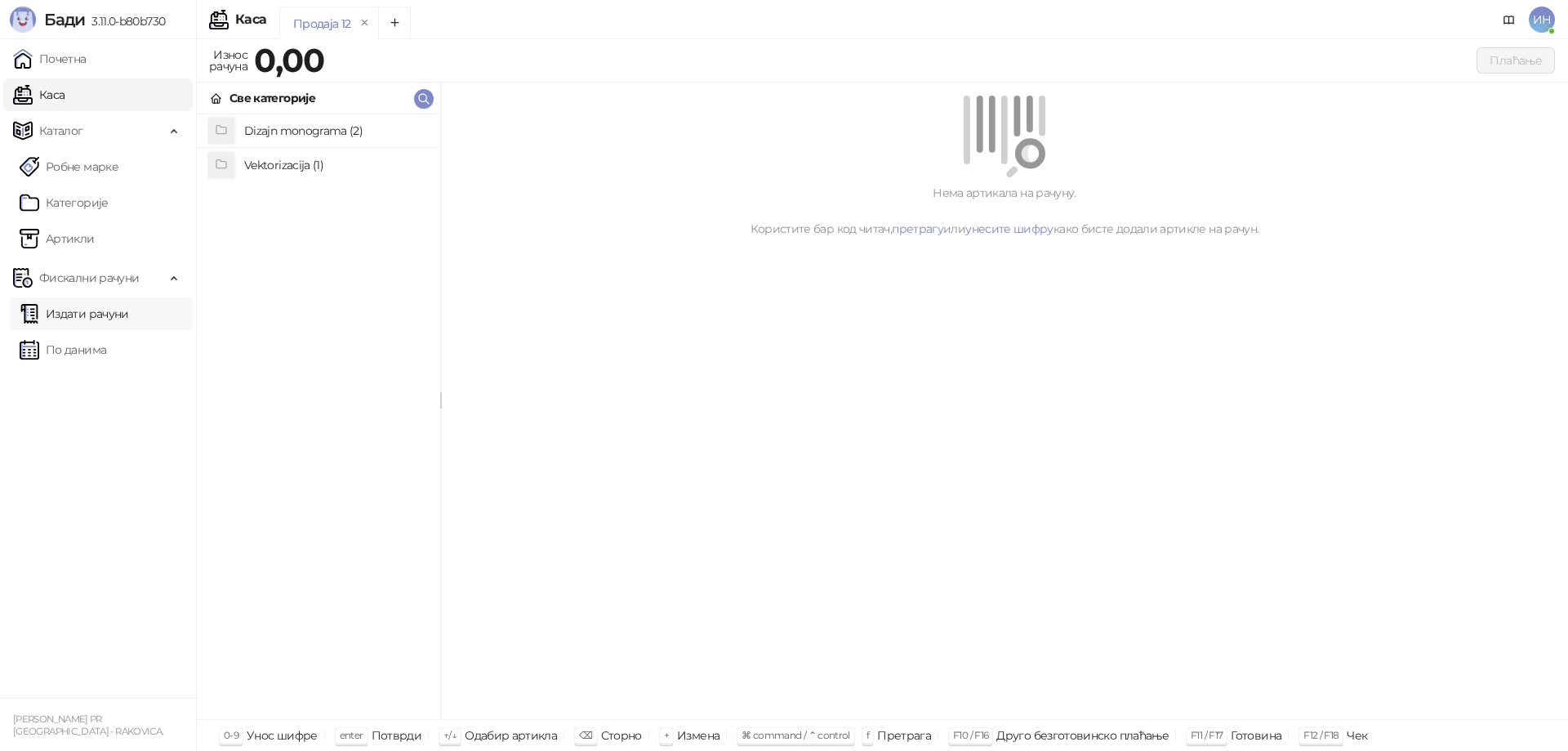
click at [95, 321] on link "Издати рачуни" at bounding box center [74, 314] width 109 height 33
